Goal: Task Accomplishment & Management: Manage account settings

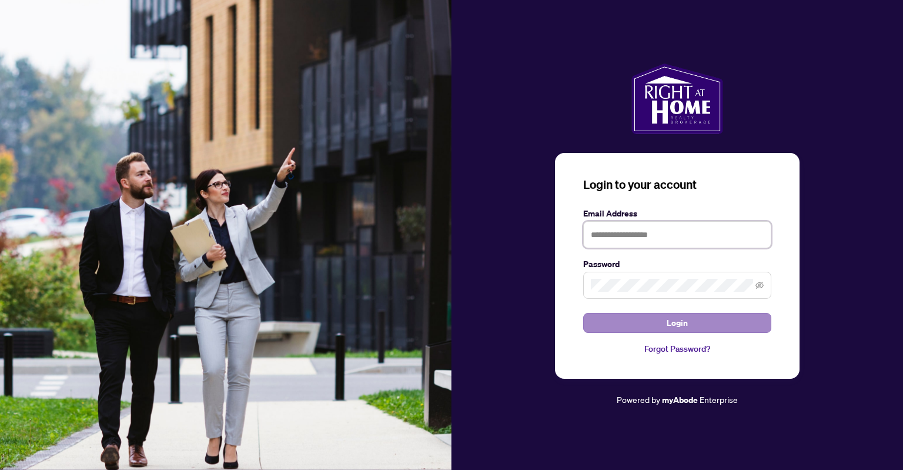
type input "**********"
click at [651, 320] on button "Login" at bounding box center [677, 323] width 188 height 20
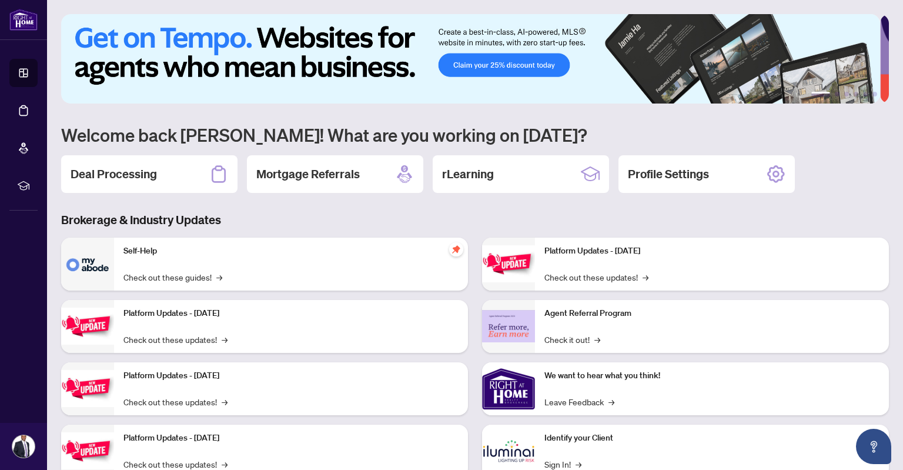
drag, startPoint x: 651, startPoint y: 320, endPoint x: 330, endPoint y: 270, distance: 324.2
drag, startPoint x: 330, startPoint y: 270, endPoint x: 145, endPoint y: 172, distance: 210.3
click at [145, 172] on h2 "Deal Processing" at bounding box center [114, 174] width 86 height 16
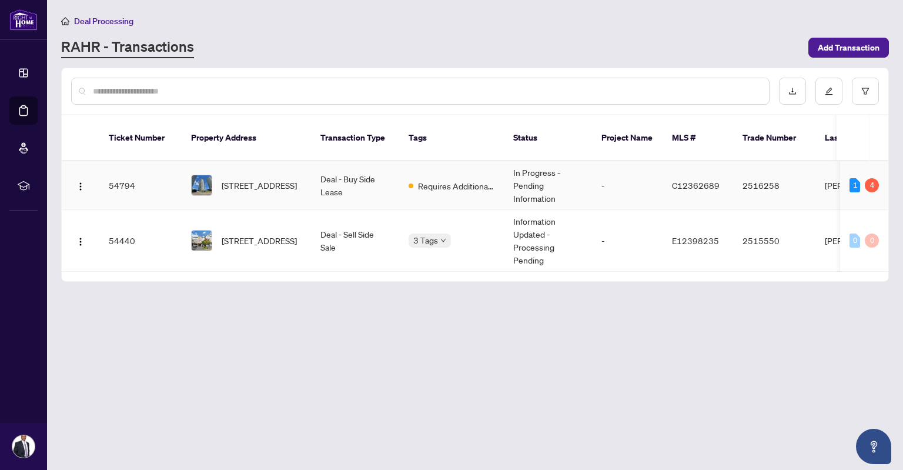
click at [259, 179] on span "[STREET_ADDRESS]" at bounding box center [259, 185] width 75 height 13
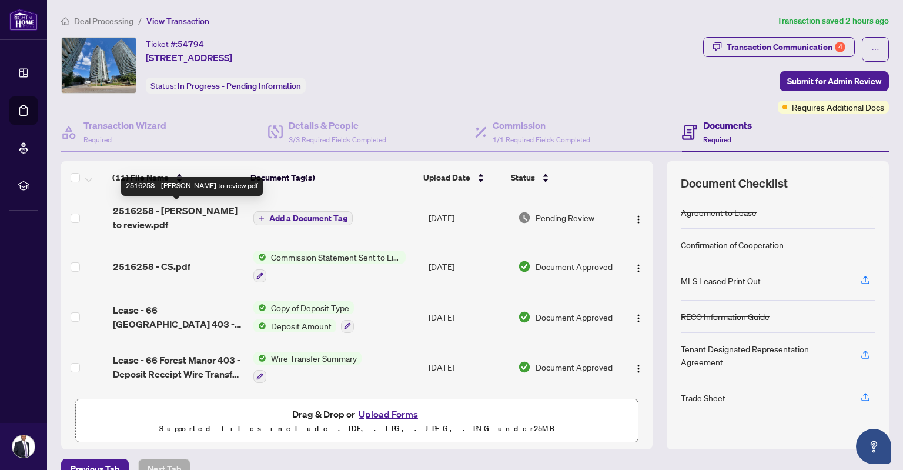
click at [178, 204] on span "2516258 - [PERSON_NAME] to review.pdf" at bounding box center [178, 217] width 131 height 28
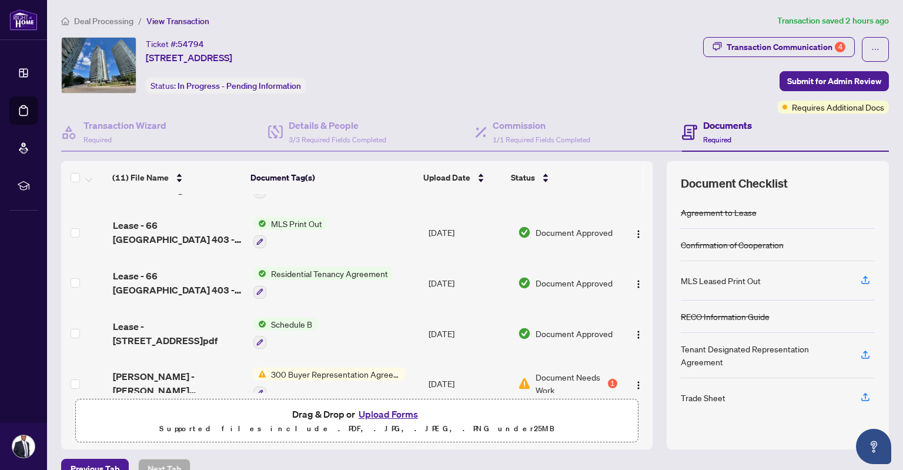
scroll to position [351, 0]
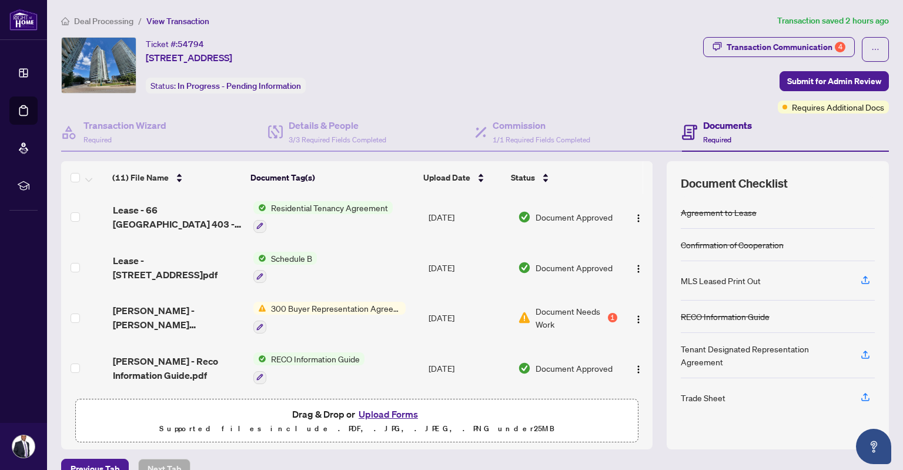
click at [571, 313] on span "Document Needs Work" at bounding box center [569, 317] width 69 height 26
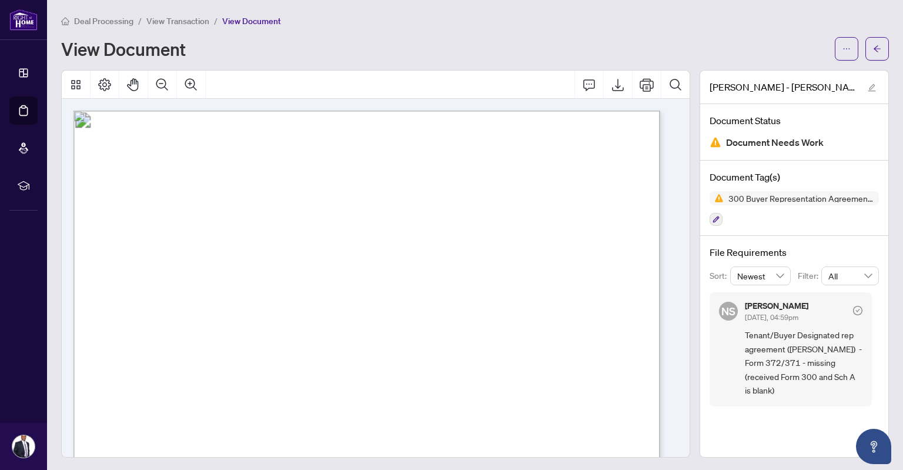
drag, startPoint x: 571, startPoint y: 313, endPoint x: 682, endPoint y: 166, distance: 184.2
drag, startPoint x: 682, startPoint y: 166, endPoint x: 725, endPoint y: 53, distance: 121.3
click at [725, 53] on div "View Document" at bounding box center [444, 48] width 766 height 19
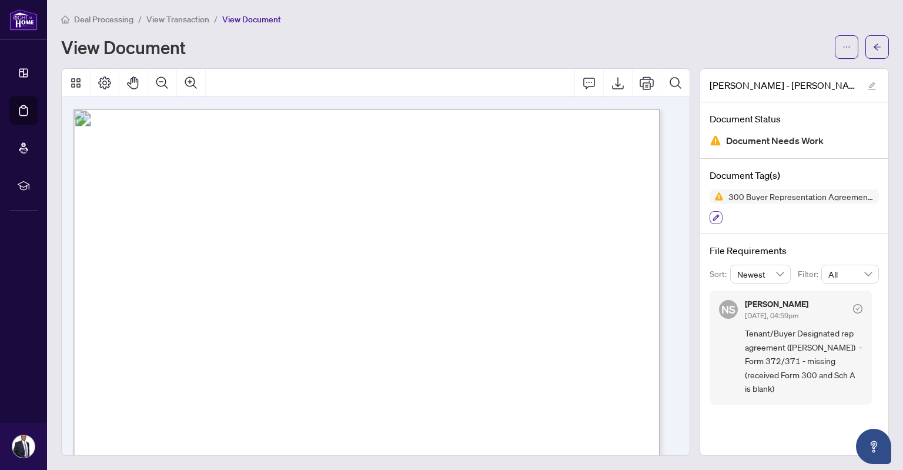
click at [712, 220] on icon "button" at bounding box center [715, 217] width 7 height 7
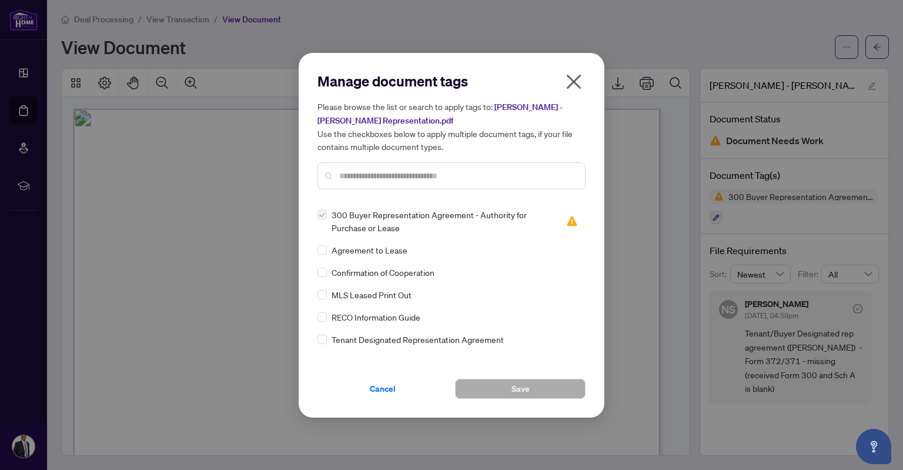
click at [571, 77] on icon "close" at bounding box center [573, 81] width 19 height 19
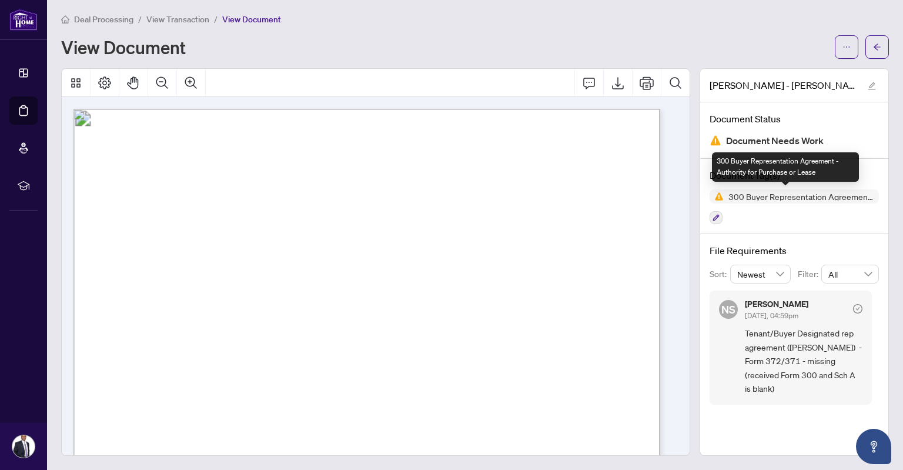
click at [766, 196] on span "300 Buyer Representation Agreement - Authority for Purchase or Lease" at bounding box center [800, 196] width 155 height 8
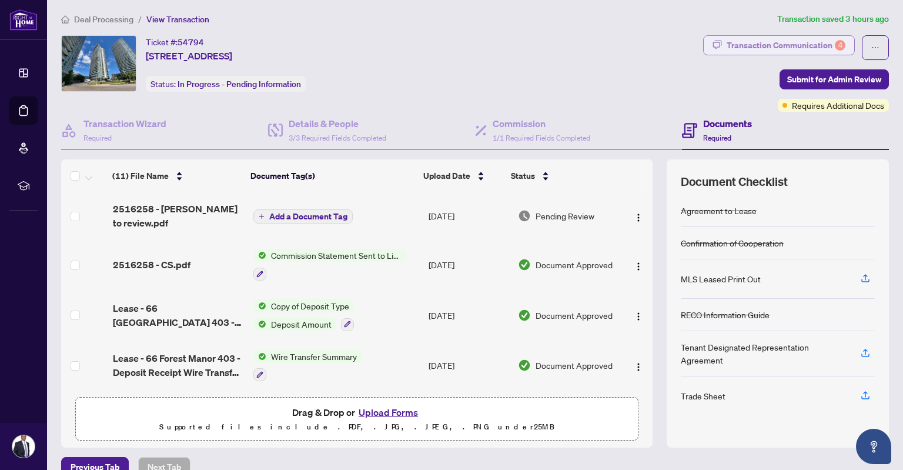
click at [807, 39] on div "Transaction Communication 4" at bounding box center [785, 45] width 119 height 19
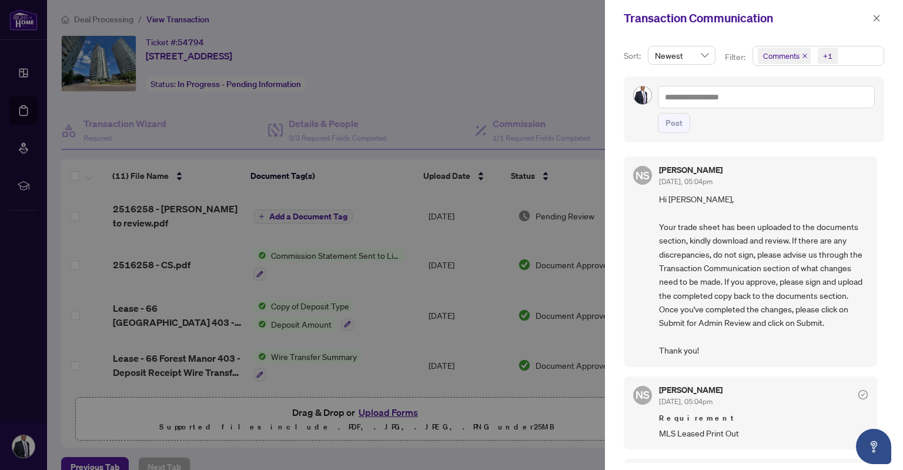
click at [529, 38] on div at bounding box center [451, 235] width 903 height 470
click at [880, 16] on icon "close" at bounding box center [876, 18] width 8 height 8
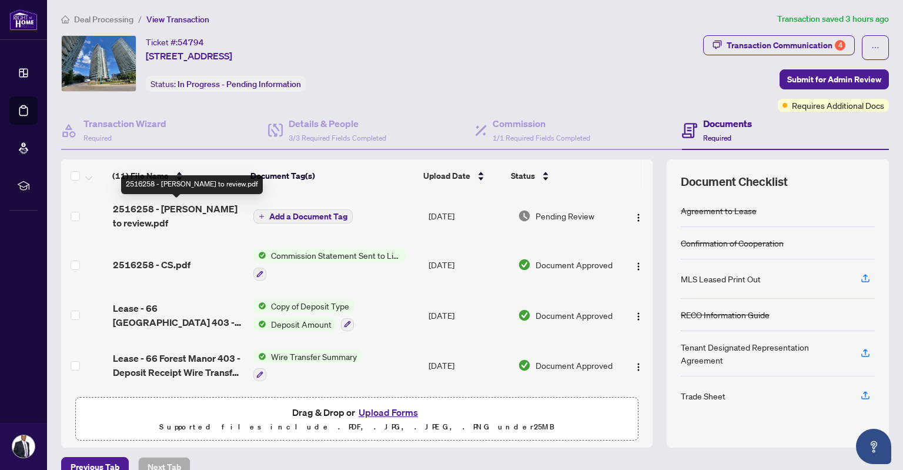
click at [177, 209] on span "2516258 - [PERSON_NAME] to review.pdf" at bounding box center [178, 216] width 131 height 28
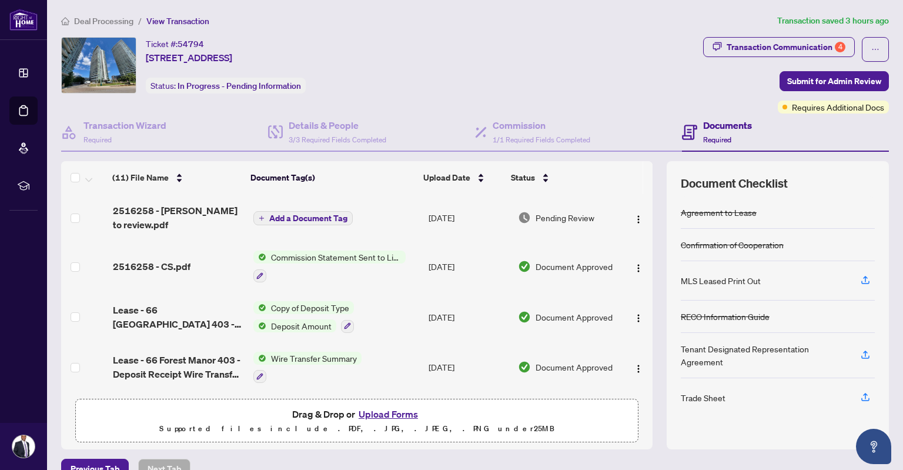
click at [708, 132] on div "Documents Required" at bounding box center [727, 132] width 49 height 28
click at [722, 128] on h4 "Documents" at bounding box center [727, 125] width 49 height 14
click at [860, 354] on icon "button" at bounding box center [865, 354] width 11 height 11
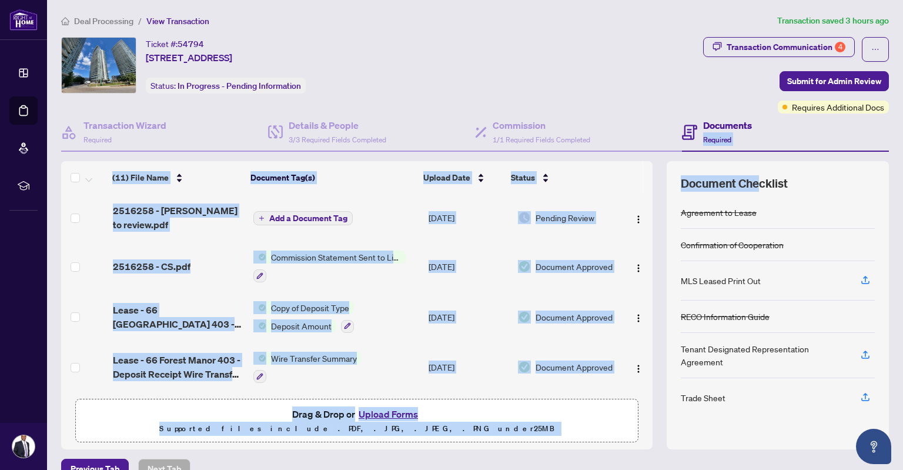
drag, startPoint x: 749, startPoint y: 182, endPoint x: 896, endPoint y: 132, distance: 155.0
click at [896, 132] on main "Deal Processing / View Transaction Transaction saved 3 hours ago Ticket #: 5479…" at bounding box center [475, 235] width 856 height 470
click at [880, 126] on div "Ticket #: 54794 [STREET_ADDRESS] Status: In Progress - Pending Information Tran…" at bounding box center [474, 243] width 837 height 412
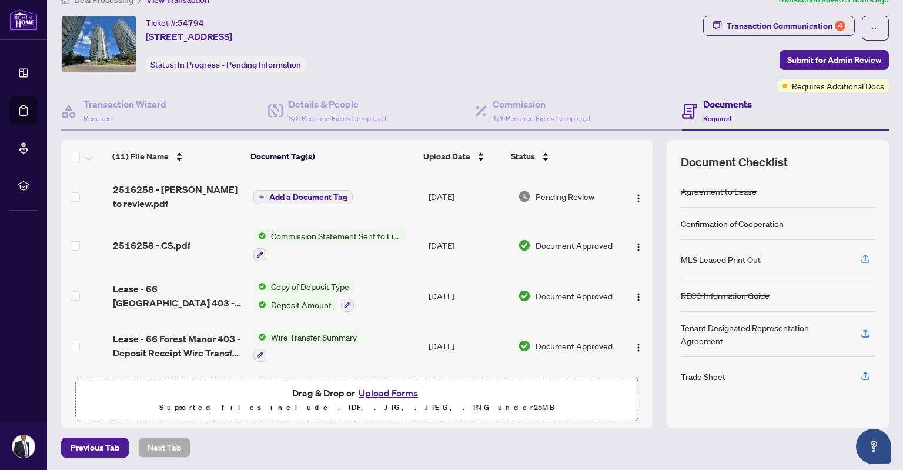
scroll to position [22, 0]
click at [181, 158] on div "(11) File Name" at bounding box center [176, 155] width 129 height 13
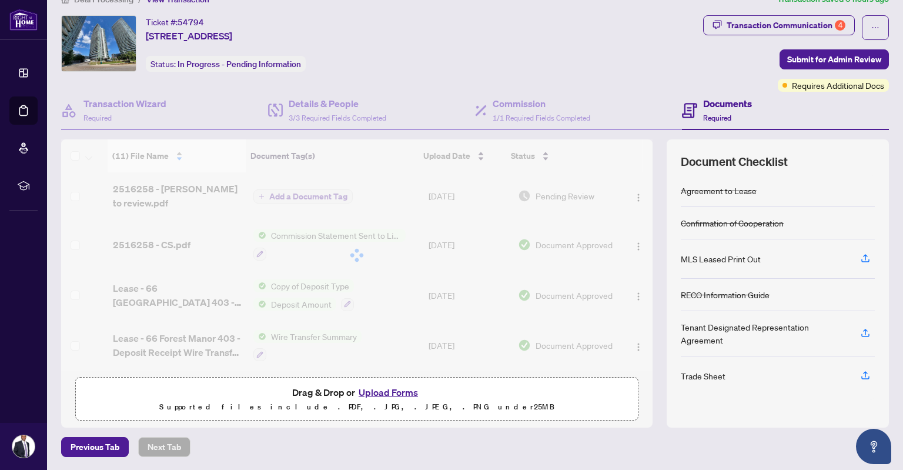
click at [181, 158] on div at bounding box center [356, 255] width 591 height 232
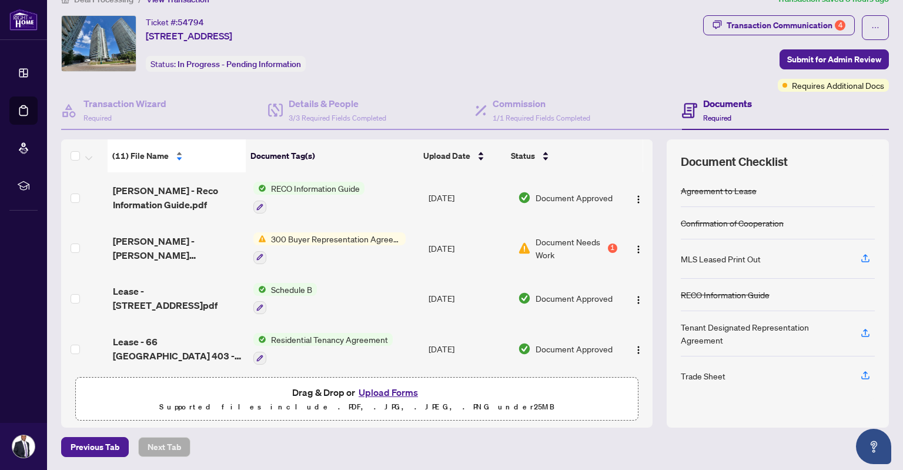
click at [181, 158] on div "(11) File Name" at bounding box center [176, 155] width 129 height 13
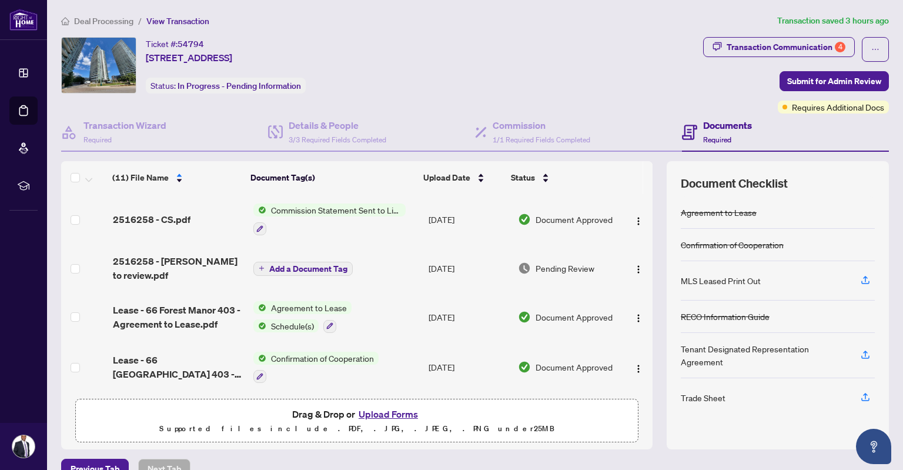
scroll to position [15, 0]
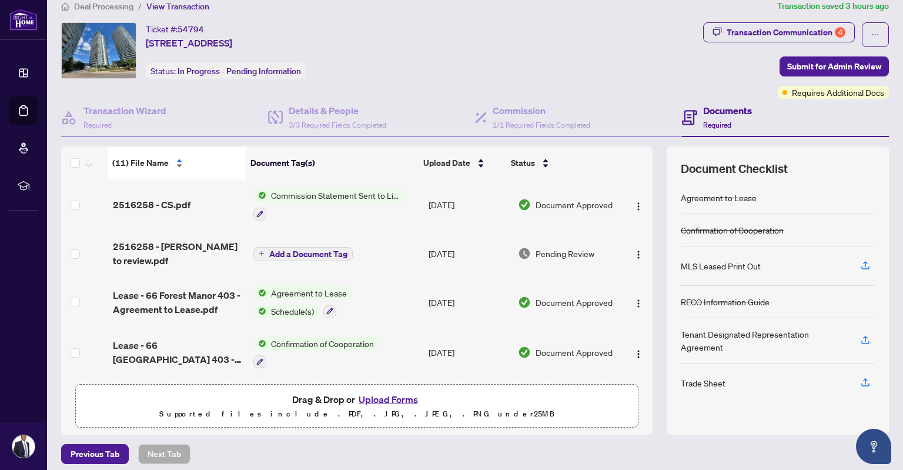
click at [174, 162] on div "(11) File Name" at bounding box center [176, 162] width 129 height 13
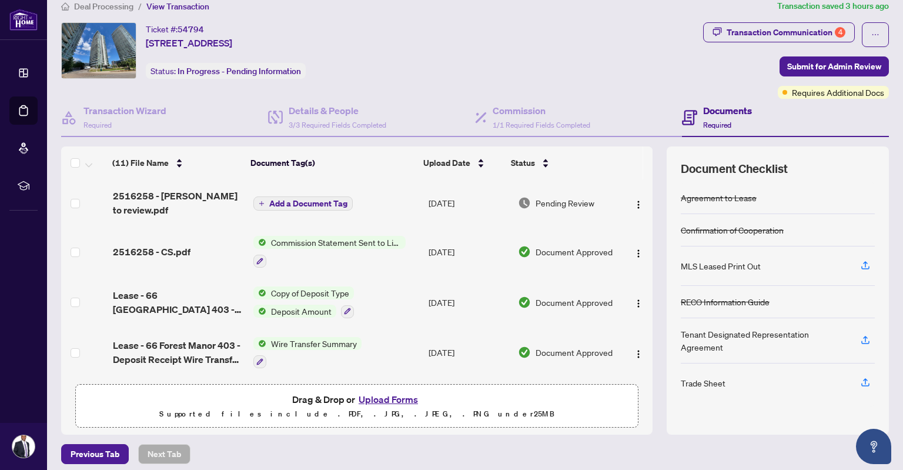
click at [303, 200] on span "Add a Document Tag" at bounding box center [308, 203] width 78 height 8
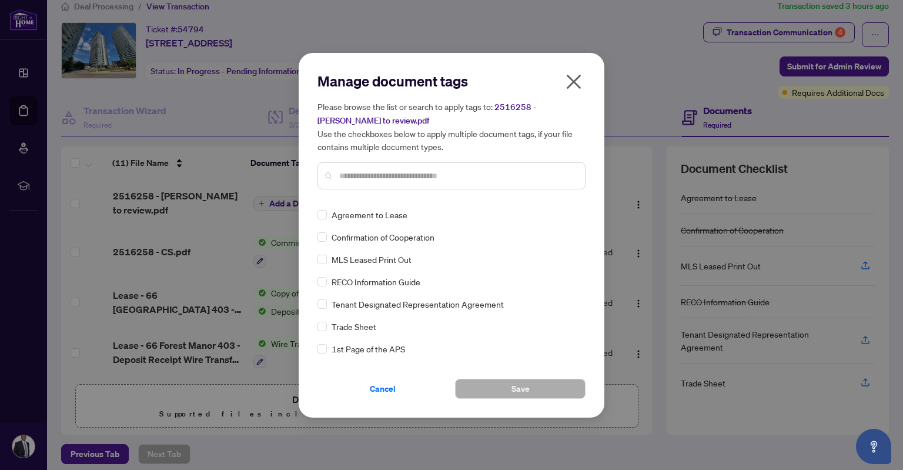
click at [575, 83] on icon "close" at bounding box center [574, 81] width 15 height 15
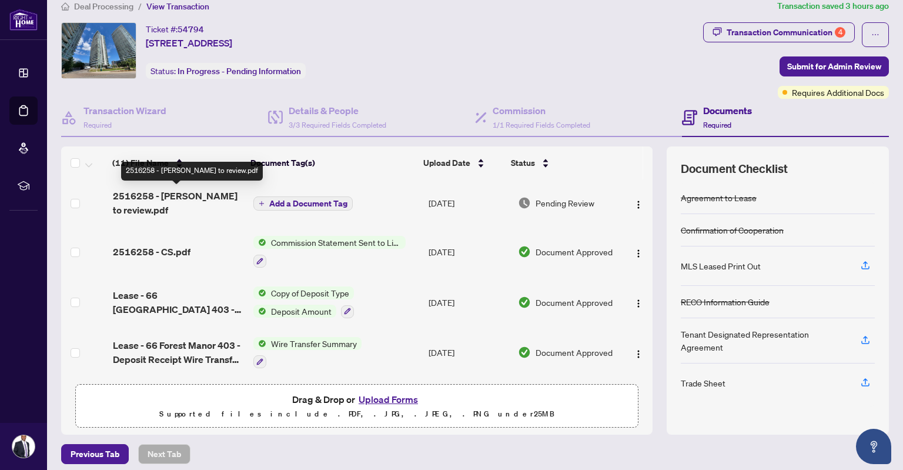
click at [172, 197] on span "2516258 - [PERSON_NAME] to review.pdf" at bounding box center [178, 203] width 131 height 28
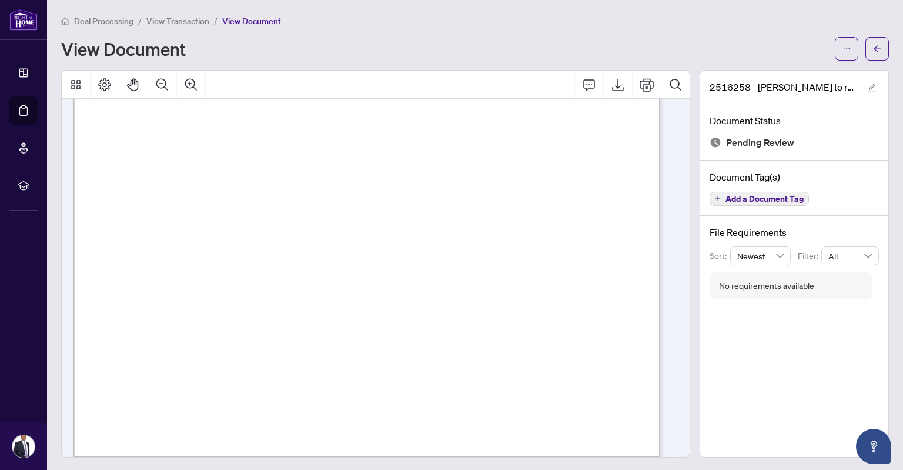
scroll to position [423, 0]
click at [644, 91] on icon "Print" at bounding box center [646, 85] width 14 height 14
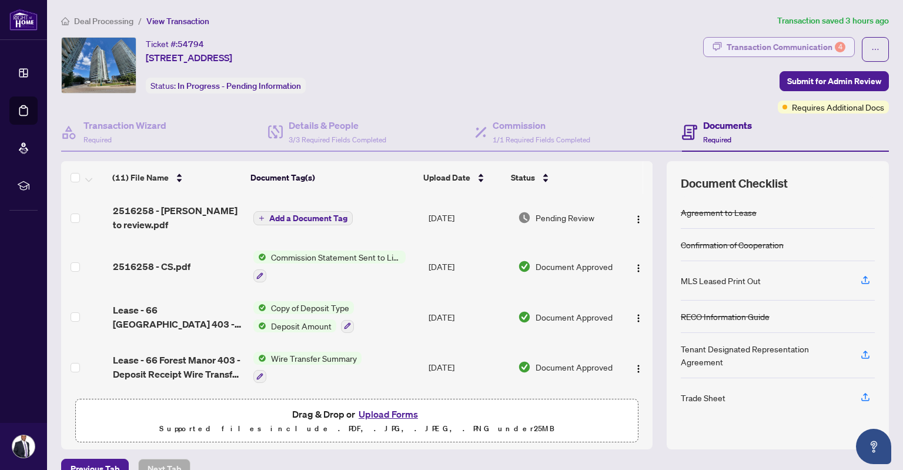
click at [778, 51] on div "Transaction Communication 4" at bounding box center [785, 47] width 119 height 19
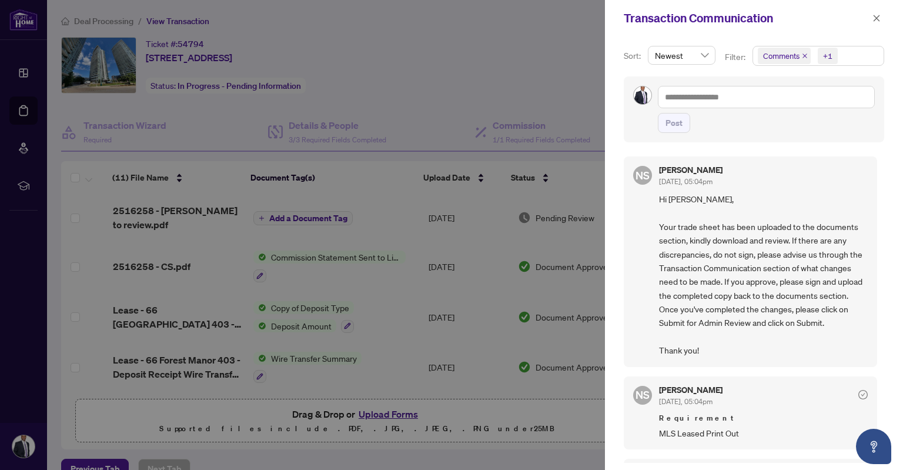
drag, startPoint x: 877, startPoint y: 167, endPoint x: 879, endPoint y: 182, distance: 14.2
click at [879, 182] on div "NS [PERSON_NAME] [DATE], 05:04pm Hi [PERSON_NAME], Your trade sheet has been up…" at bounding box center [754, 305] width 260 height 313
click at [853, 158] on div "NS [PERSON_NAME] [DATE], 05:04pm Hi [PERSON_NAME], Your trade sheet has been up…" at bounding box center [750, 261] width 253 height 210
click at [498, 56] on div at bounding box center [451, 235] width 903 height 470
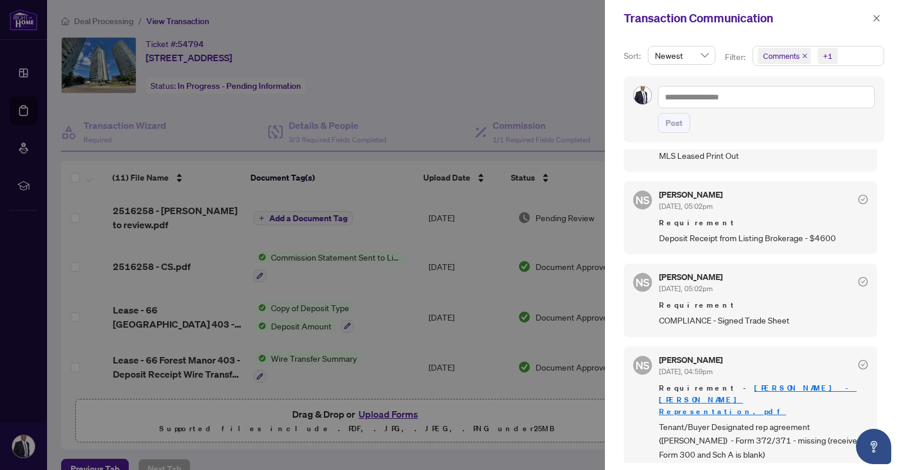
scroll to position [341, 0]
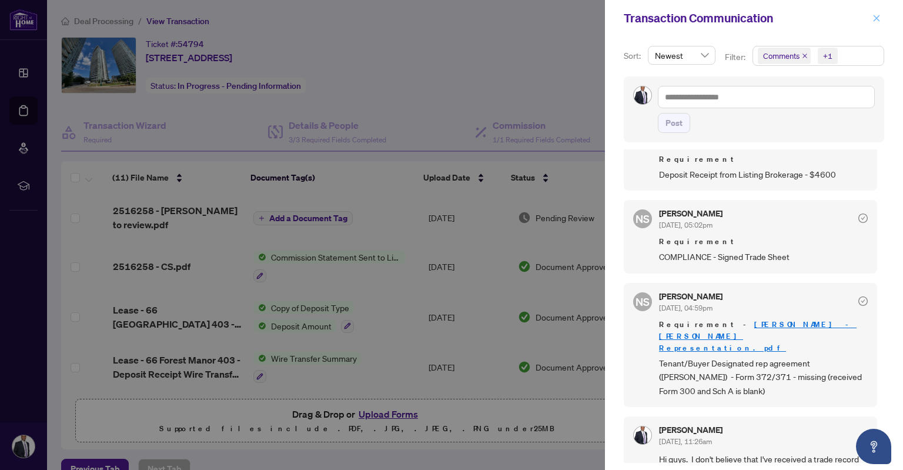
click at [877, 17] on icon "close" at bounding box center [876, 18] width 8 height 8
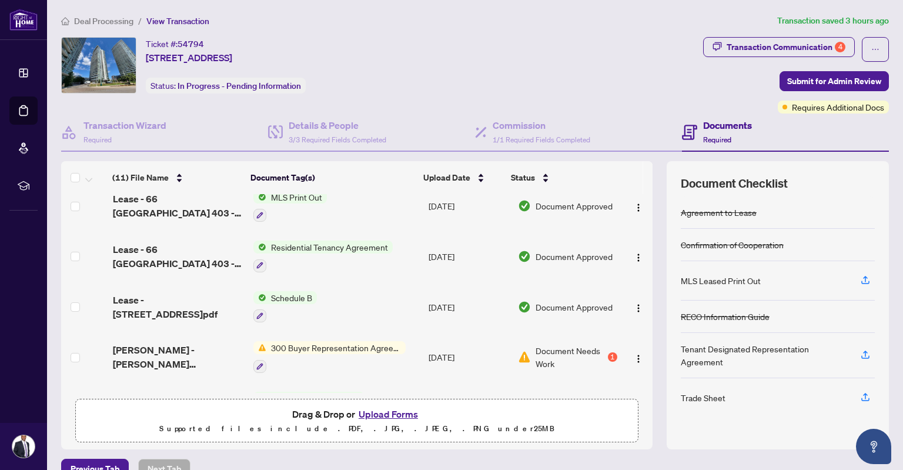
scroll to position [307, 0]
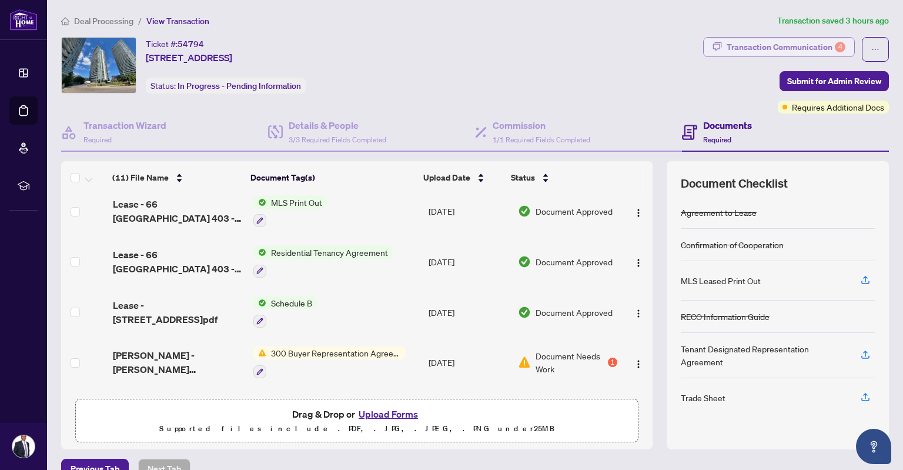
click at [745, 51] on div "Transaction Communication 4" at bounding box center [785, 47] width 119 height 19
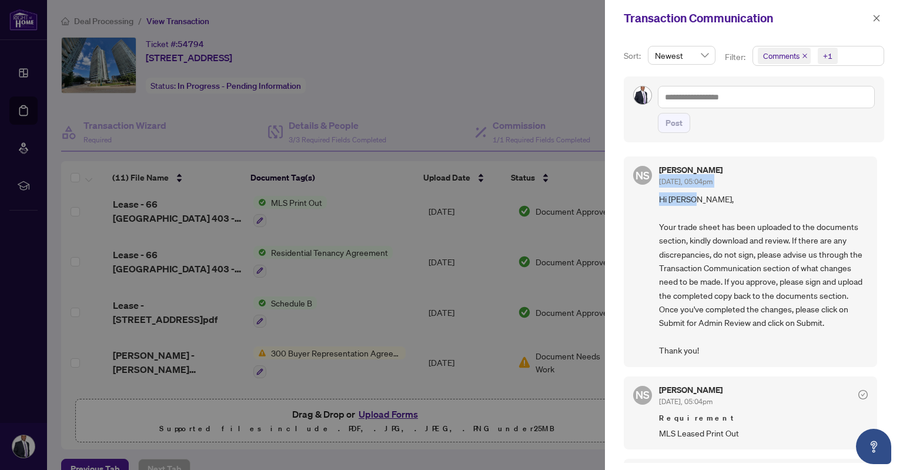
drag, startPoint x: 880, startPoint y: 173, endPoint x: 879, endPoint y: 194, distance: 21.2
click at [879, 194] on div "Sort: Newest Filter: Comments +1 Post NS [PERSON_NAME] [DATE], 05:04pm Hi [PERS…" at bounding box center [754, 252] width 298 height 433
click at [820, 130] on div "Post" at bounding box center [766, 123] width 217 height 20
drag, startPoint x: 877, startPoint y: 160, endPoint x: 880, endPoint y: 181, distance: 21.4
click at [880, 199] on div "NS [PERSON_NAME] [DATE], 05:04pm Hi [PERSON_NAME], Your trade sheet has been up…" at bounding box center [754, 305] width 260 height 313
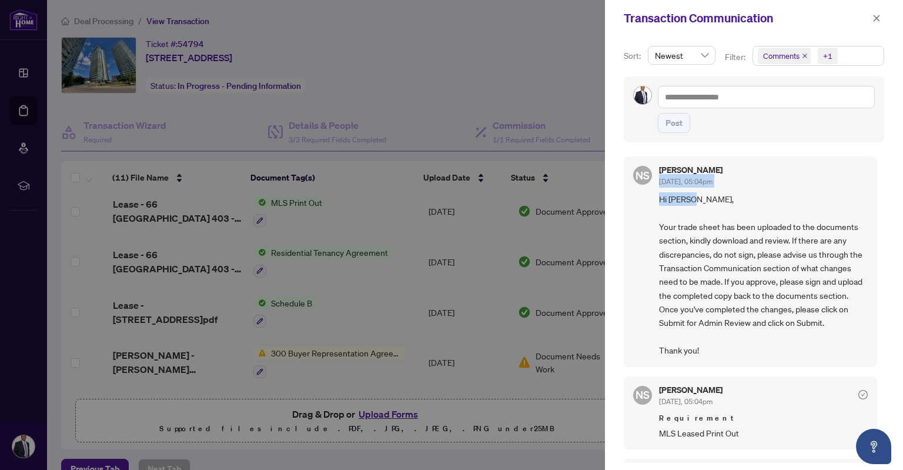
click at [845, 143] on div "Sort: Newest Filter: Comments +1 Post NS [PERSON_NAME] [DATE], 05:04pm Hi [PERS…" at bounding box center [754, 252] width 298 height 433
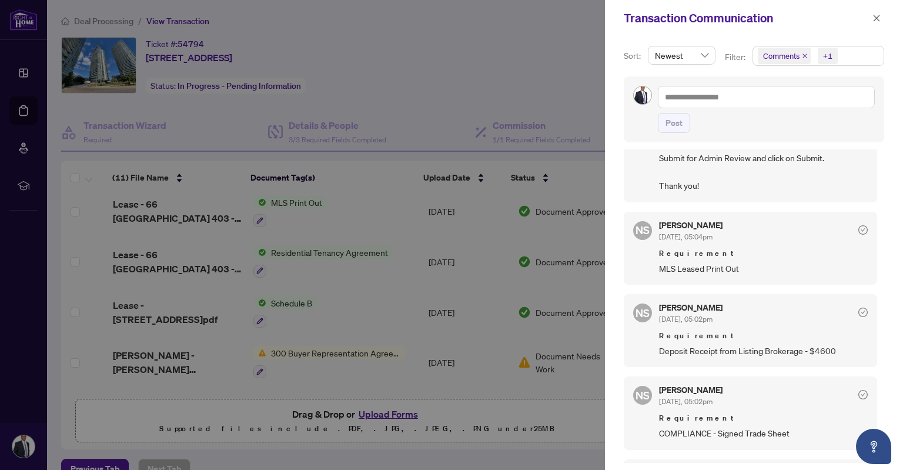
scroll to position [167, 0]
click at [703, 270] on span "MLS Leased Print Out" at bounding box center [763, 266] width 209 height 14
click at [468, 155] on div at bounding box center [451, 235] width 903 height 470
click at [876, 18] on icon "close" at bounding box center [876, 18] width 6 height 6
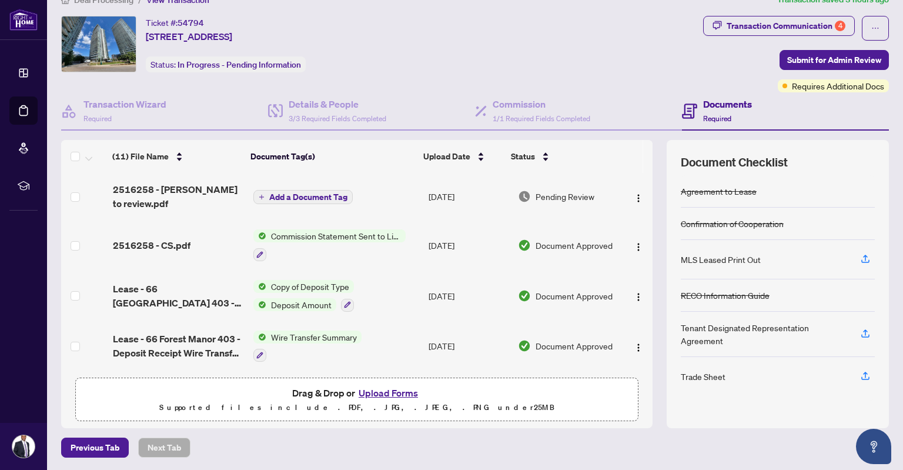
scroll to position [21, 0]
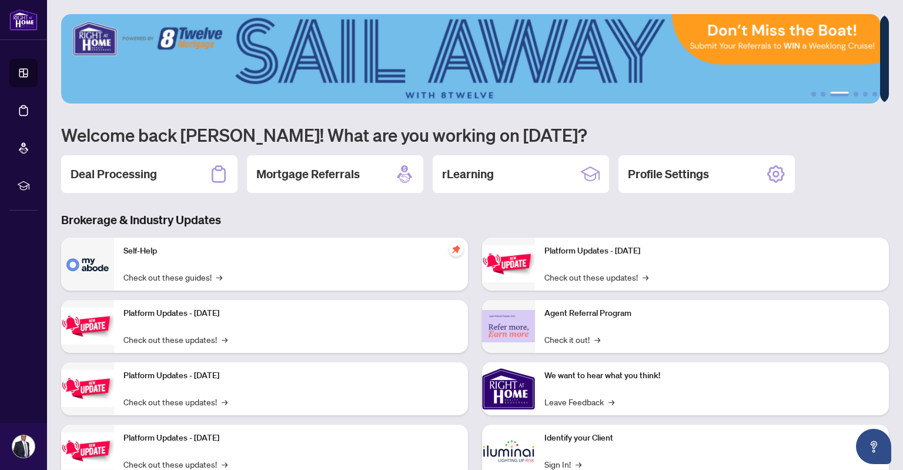
scroll to position [38, 0]
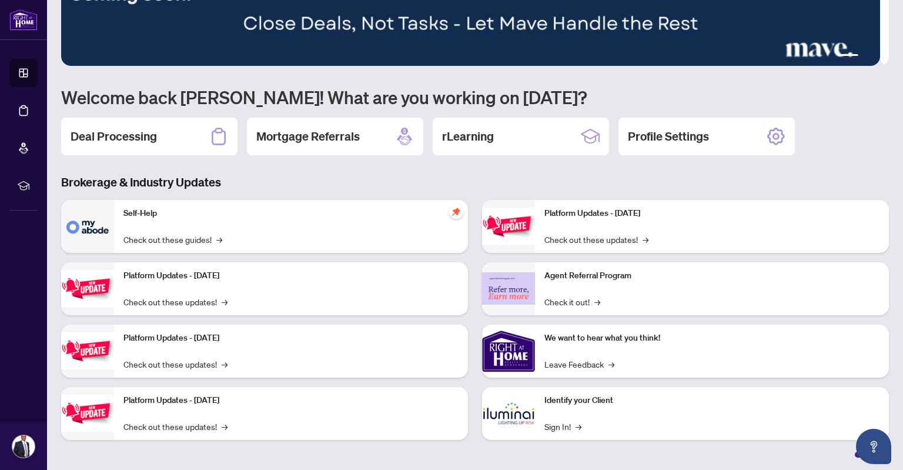
click at [94, 222] on img at bounding box center [87, 226] width 53 height 53
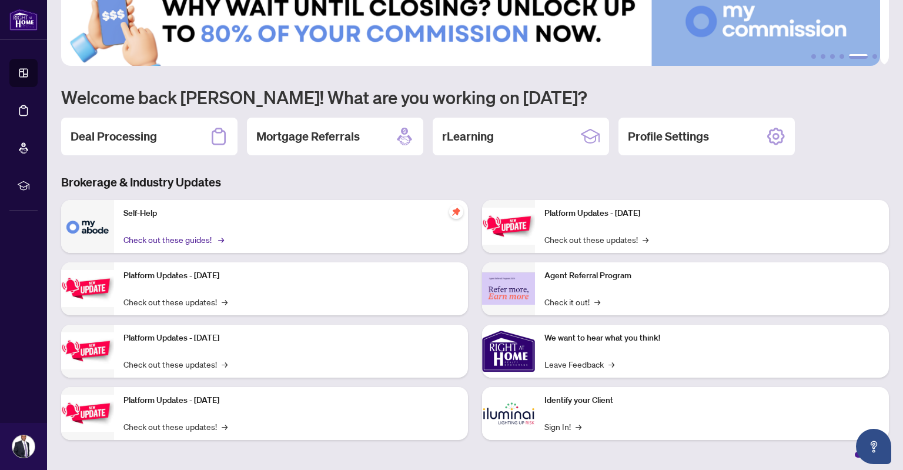
click at [165, 239] on link "Check out these guides! →" at bounding box center [172, 239] width 99 height 13
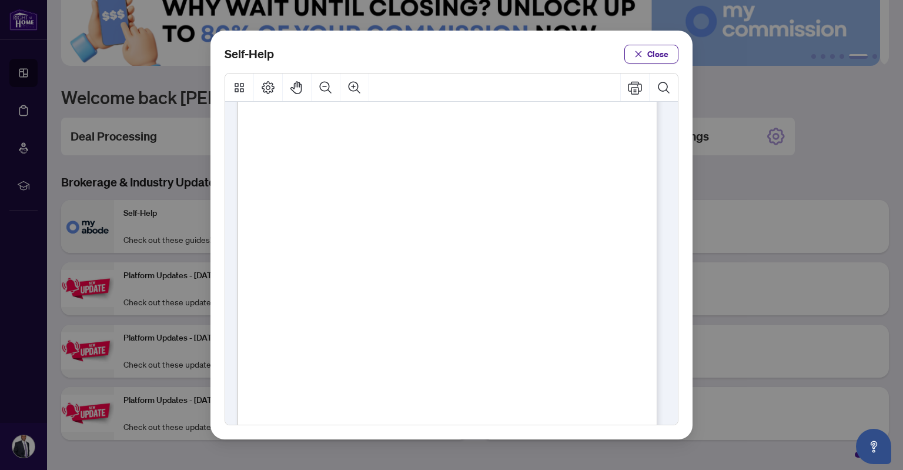
scroll to position [19, 0]
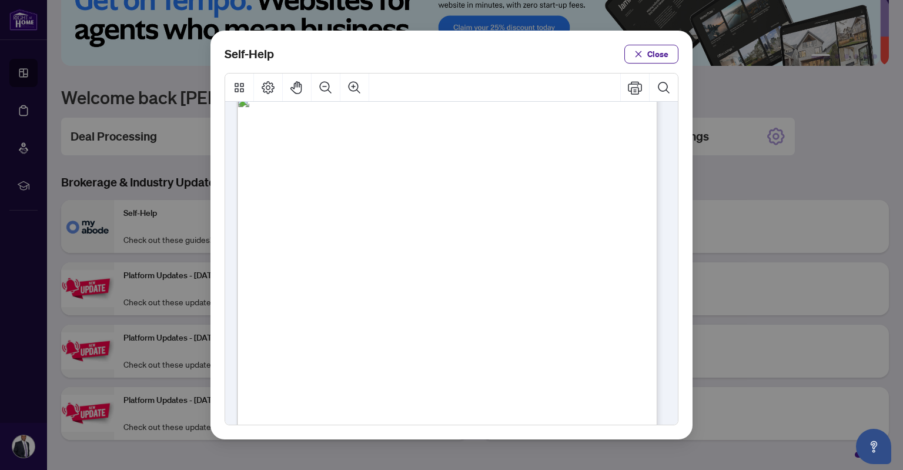
click at [446, 238] on span "PDF" at bounding box center [448, 240] width 16 height 12
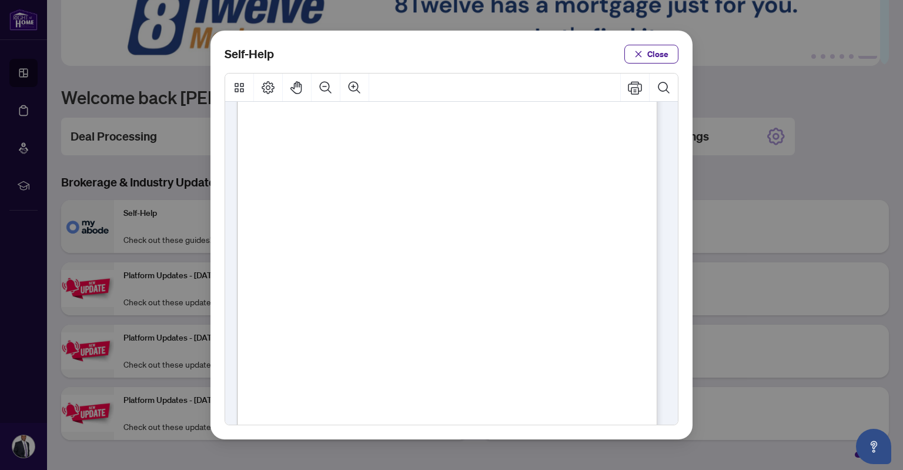
scroll to position [0, 0]
click at [649, 49] on span "Close" at bounding box center [657, 54] width 21 height 19
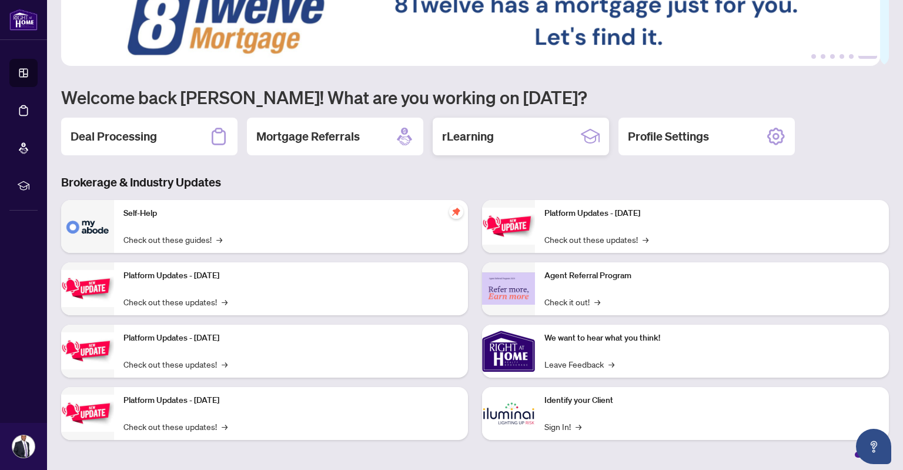
click at [478, 147] on div "rLearning" at bounding box center [521, 137] width 176 height 38
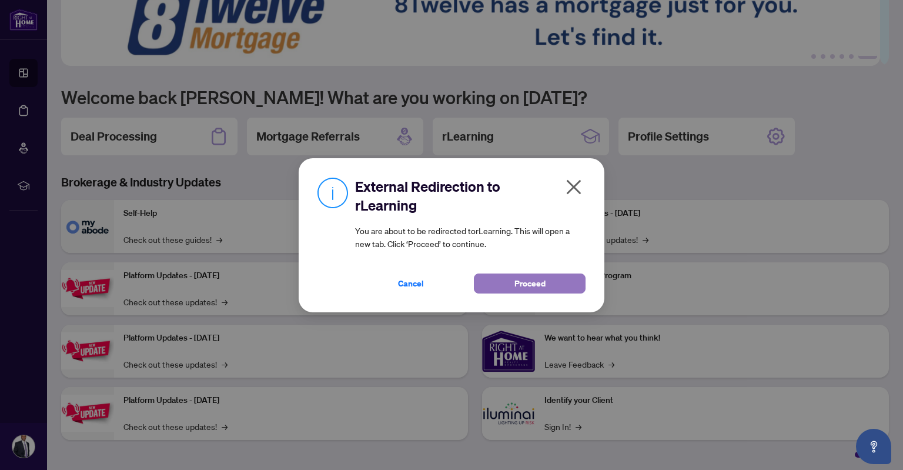
click at [528, 280] on span "Proceed" at bounding box center [529, 283] width 31 height 19
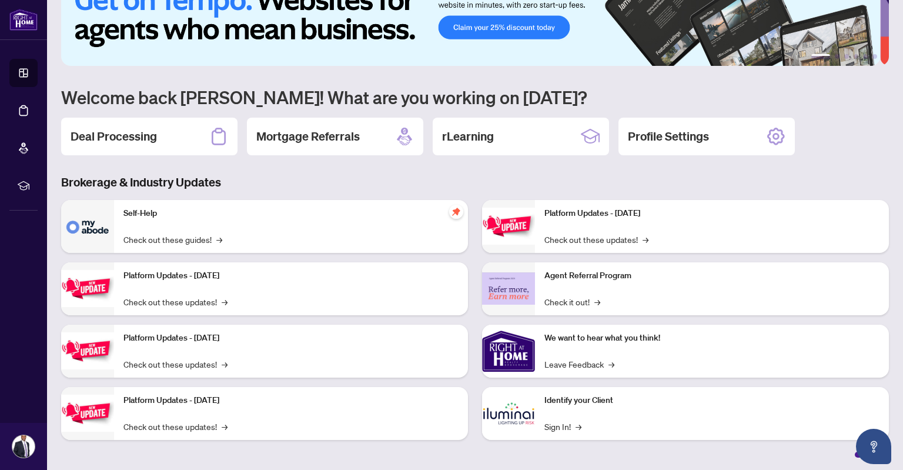
scroll to position [32, 0]
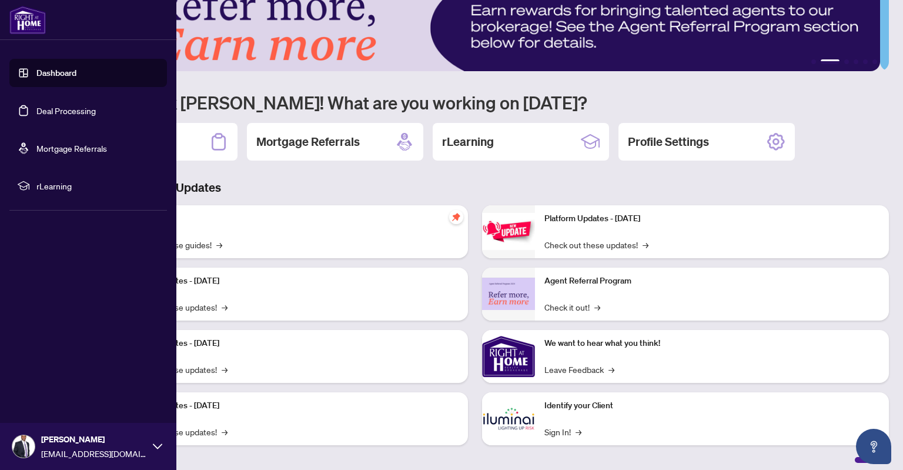
click at [66, 71] on link "Dashboard" at bounding box center [56, 73] width 40 height 11
click at [54, 116] on link "Deal Processing" at bounding box center [65, 110] width 59 height 11
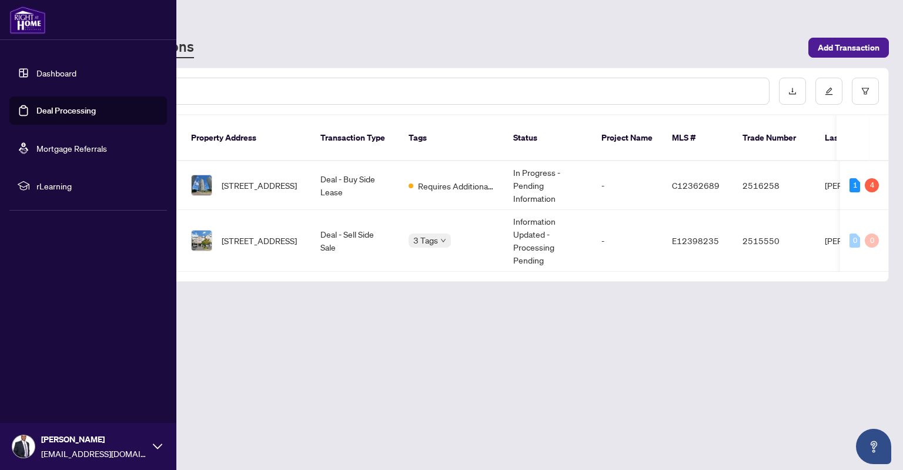
click at [54, 71] on link "Dashboard" at bounding box center [56, 73] width 40 height 11
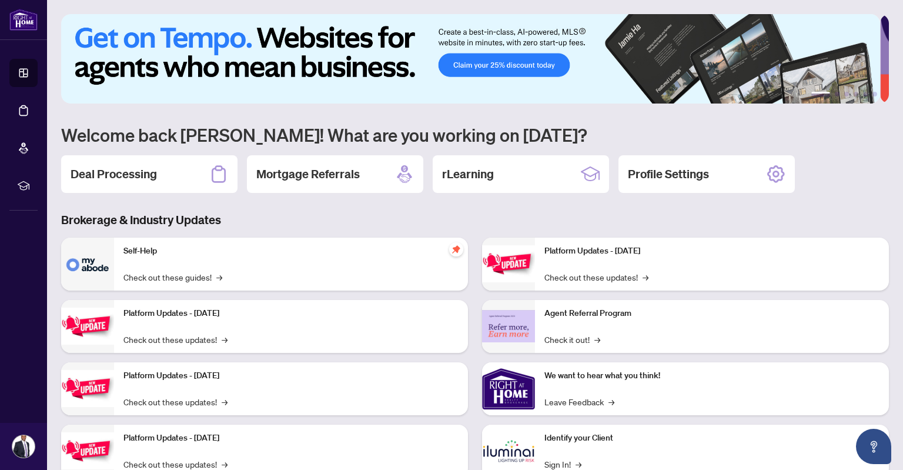
click at [514, 63] on img at bounding box center [470, 58] width 819 height 89
